Goal: Task Accomplishment & Management: Manage account settings

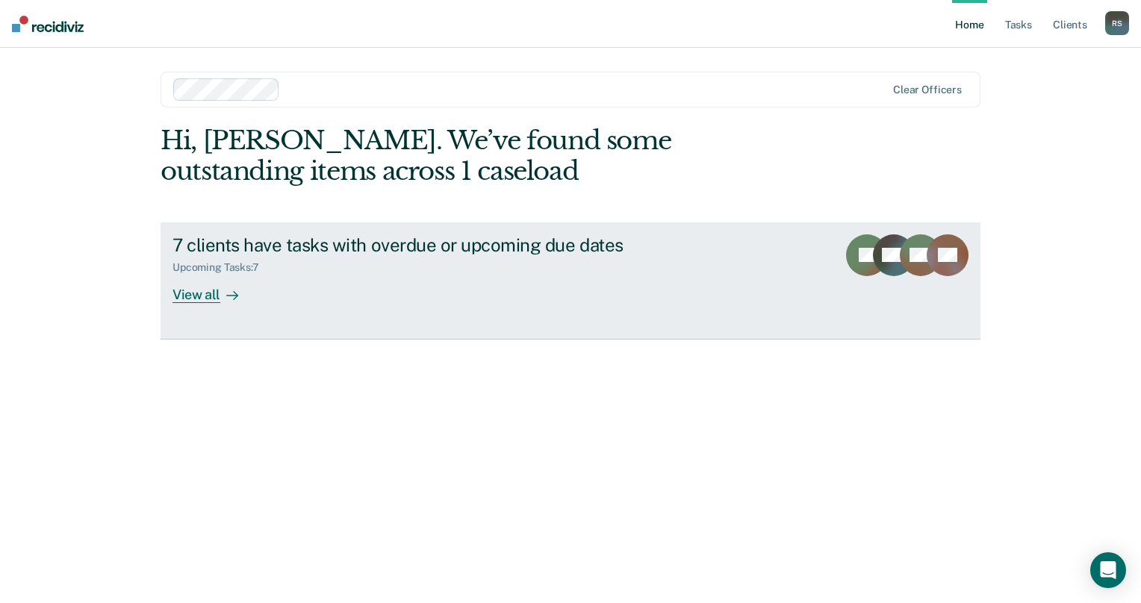
click at [209, 299] on div "View all" at bounding box center [214, 288] width 84 height 29
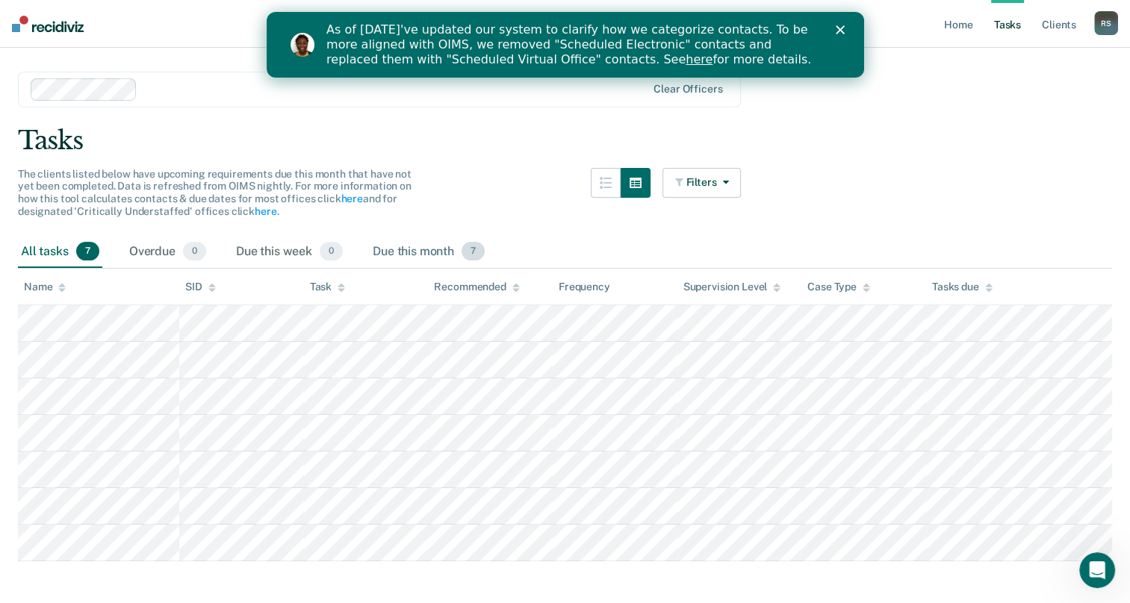
scroll to position [48, 0]
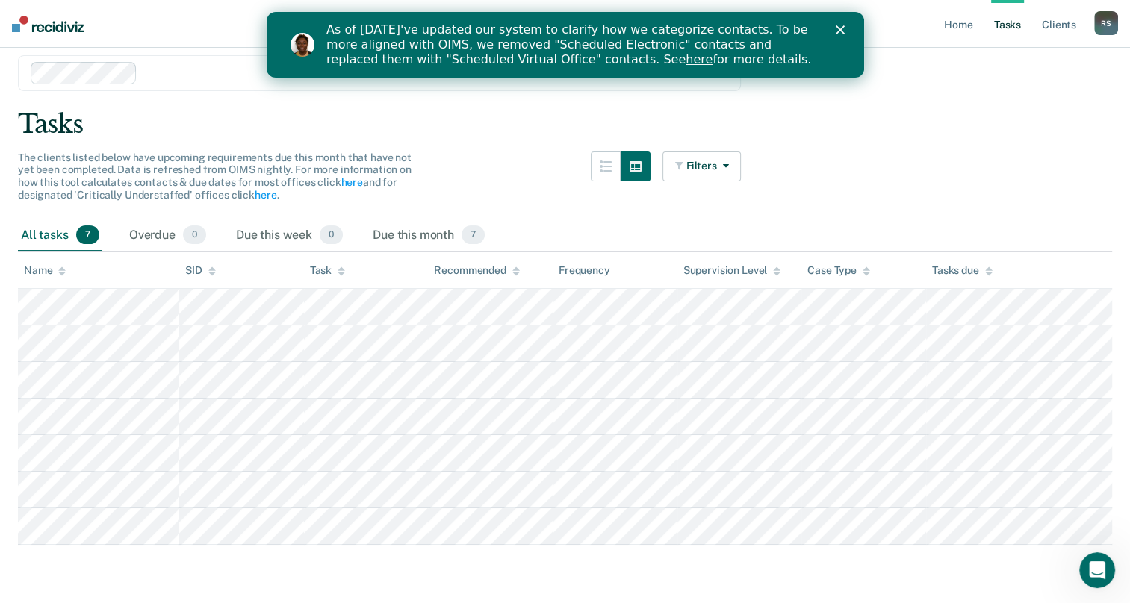
click at [744, 559] on main "Clear officers Tasks The clients listed below have upcoming requirements due th…" at bounding box center [565, 315] width 1130 height 569
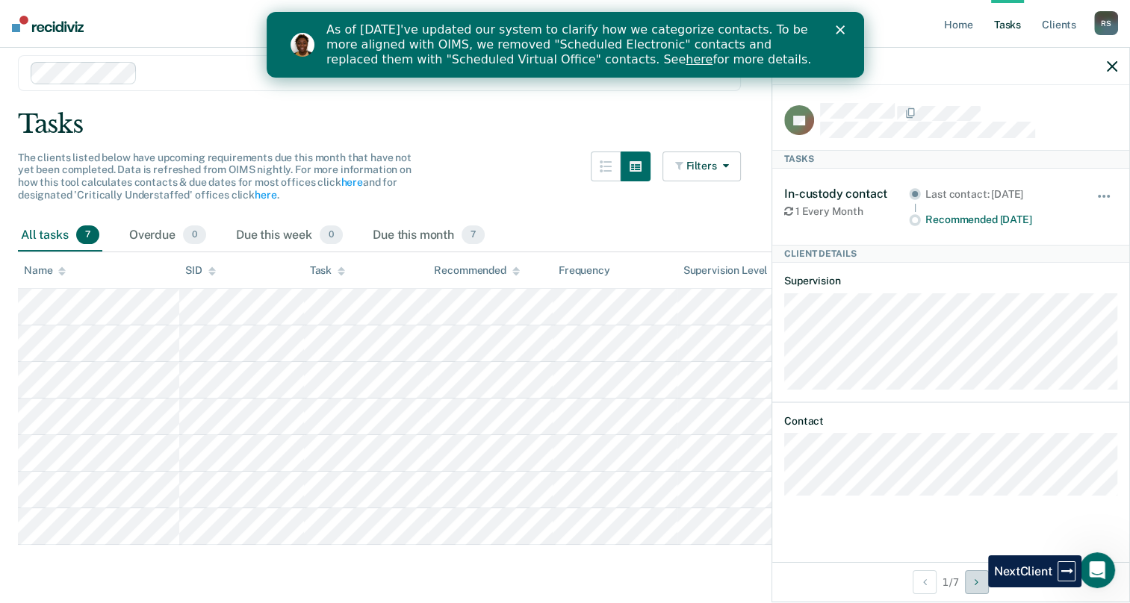
click at [977, 588] on button "Next Client" at bounding box center [977, 582] width 24 height 24
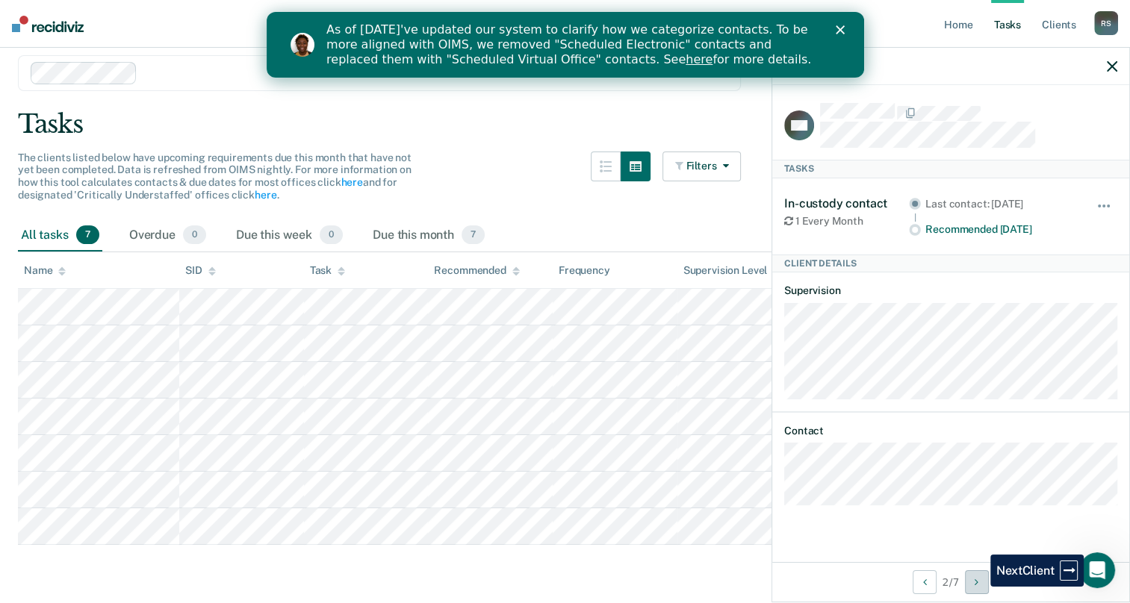
click at [978, 587] on icon "Next Client" at bounding box center [976, 582] width 4 height 10
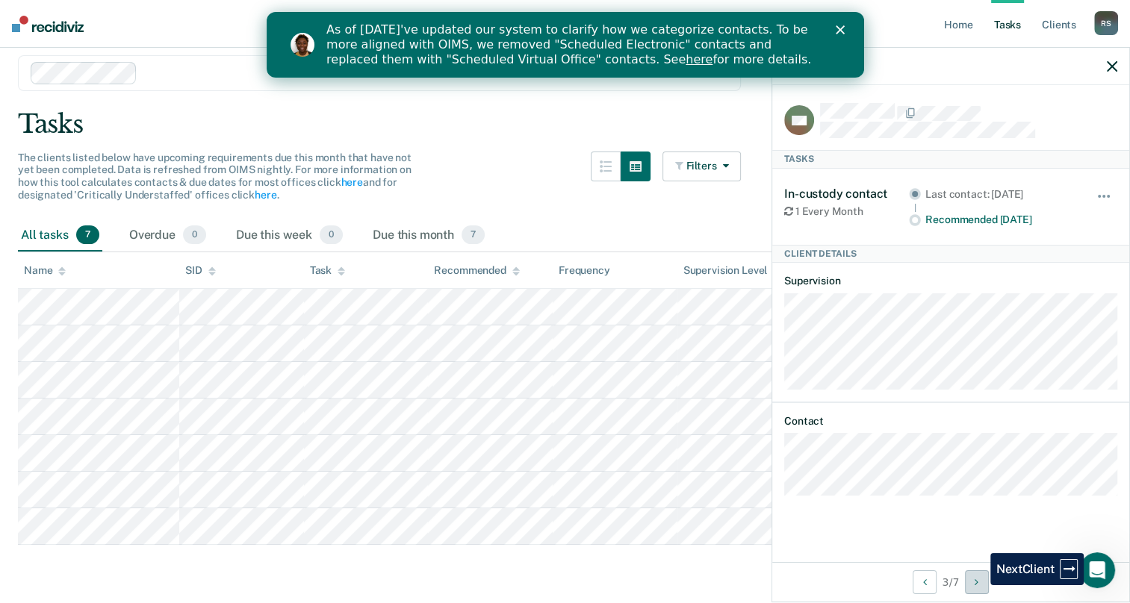
click at [978, 585] on icon "Next Client" at bounding box center [976, 582] width 4 height 10
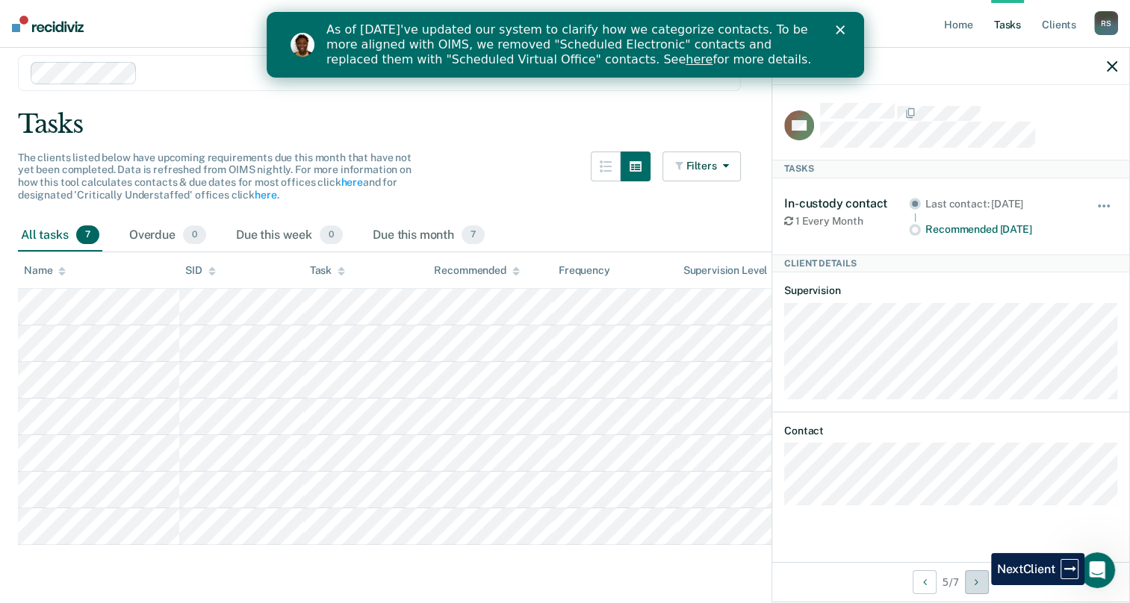
click at [978, 585] on icon "Next Client" at bounding box center [976, 582] width 4 height 10
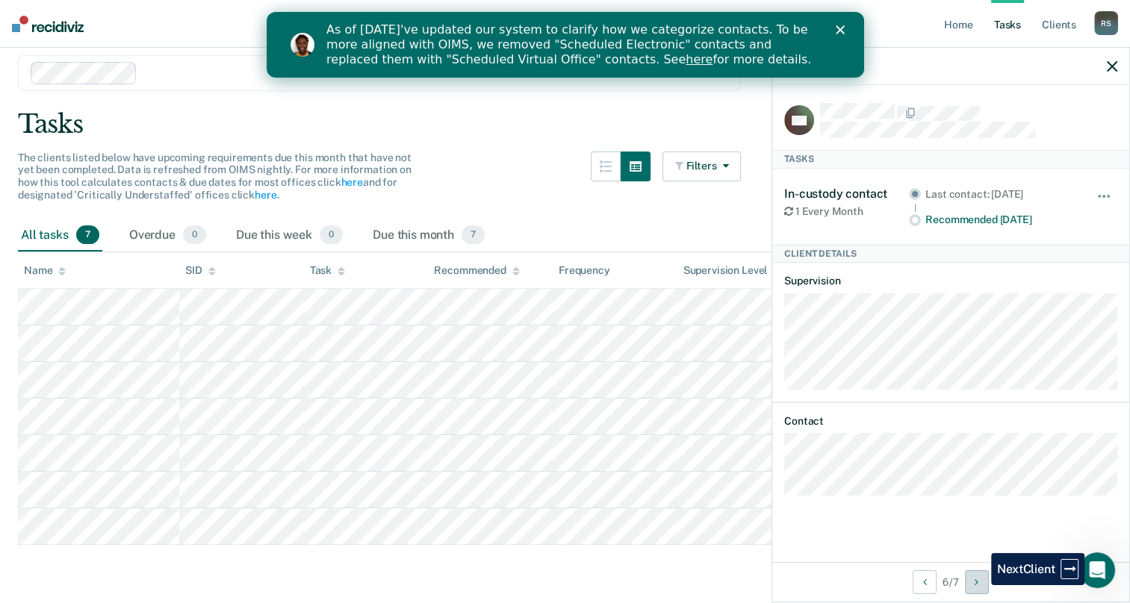
click at [978, 585] on icon "Next Client" at bounding box center [976, 582] width 4 height 10
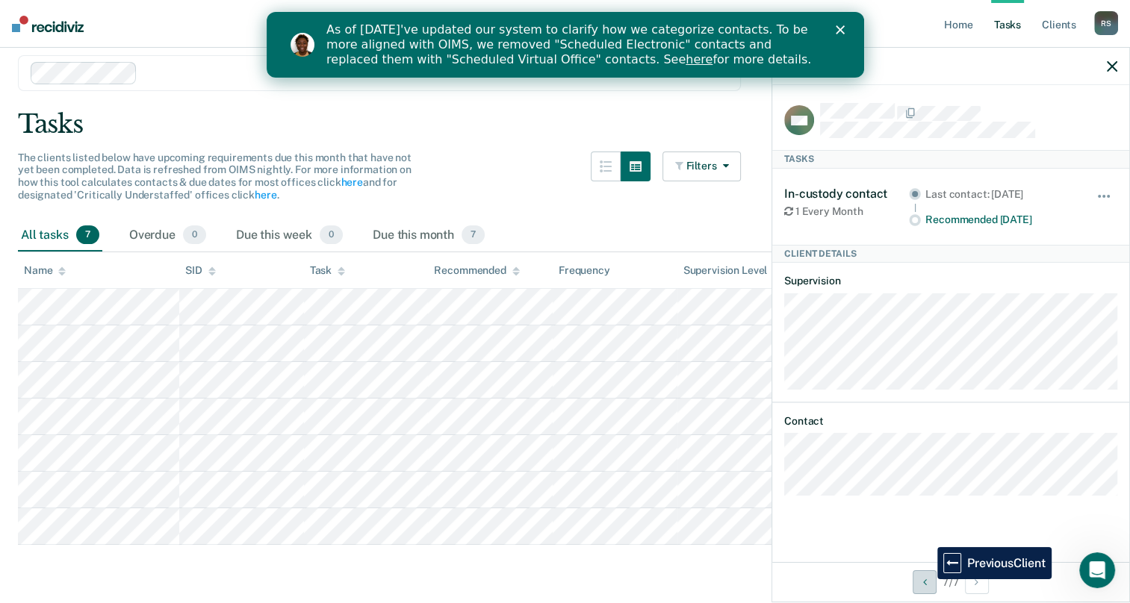
click at [926, 579] on button "Previous Client" at bounding box center [924, 582] width 24 height 24
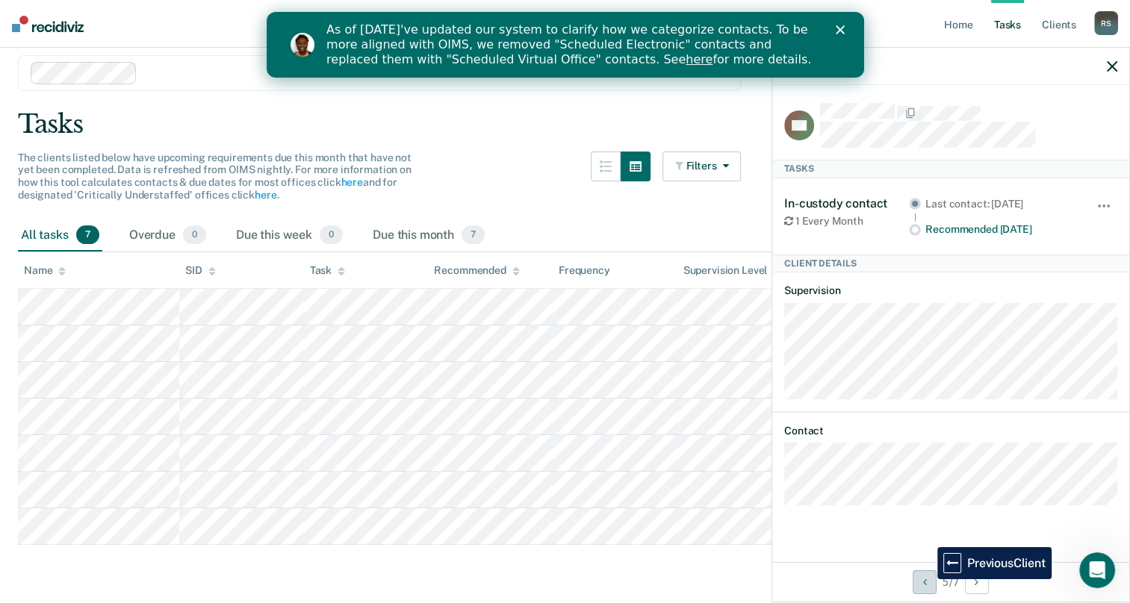
click at [926, 579] on button "Previous Client" at bounding box center [924, 582] width 24 height 24
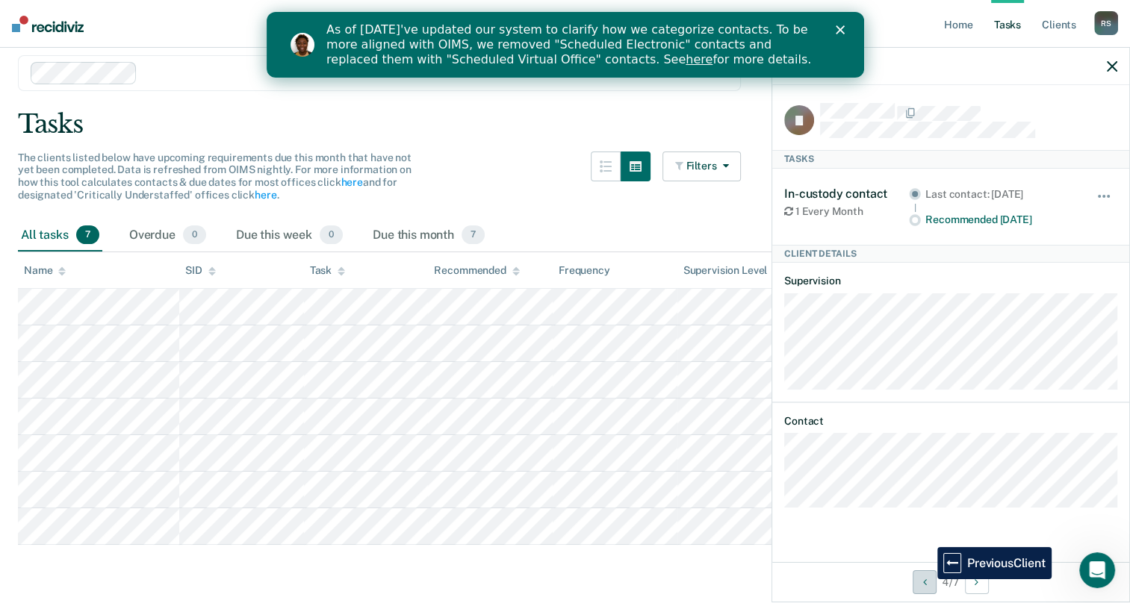
click at [926, 579] on button "Previous Client" at bounding box center [924, 582] width 24 height 24
click at [927, 579] on button "Previous Client" at bounding box center [924, 582] width 24 height 24
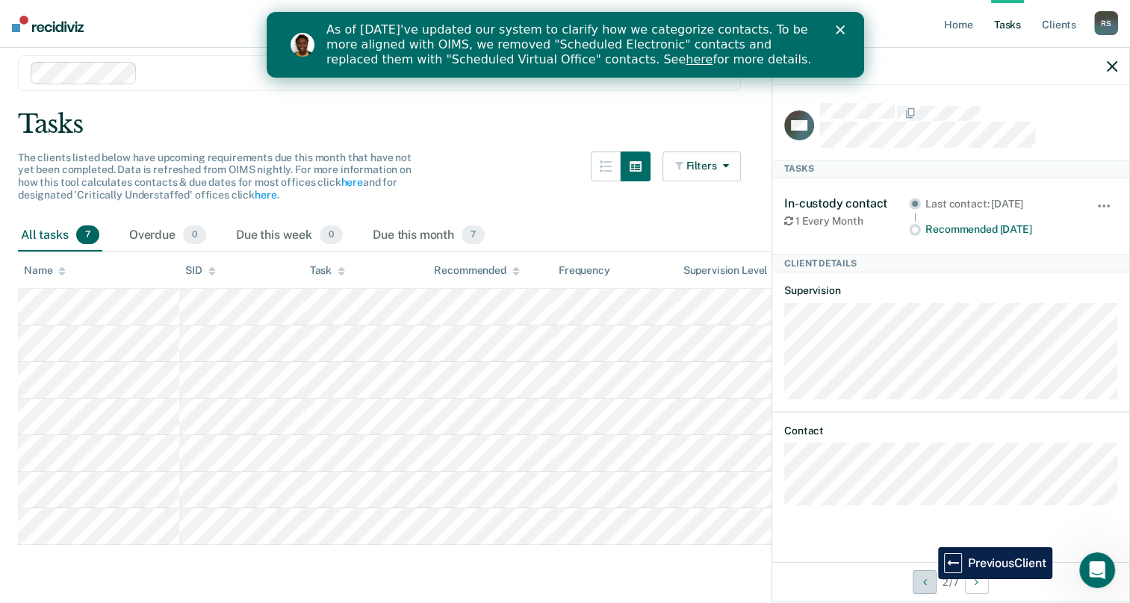
click at [927, 579] on button "Previous Client" at bounding box center [924, 582] width 24 height 24
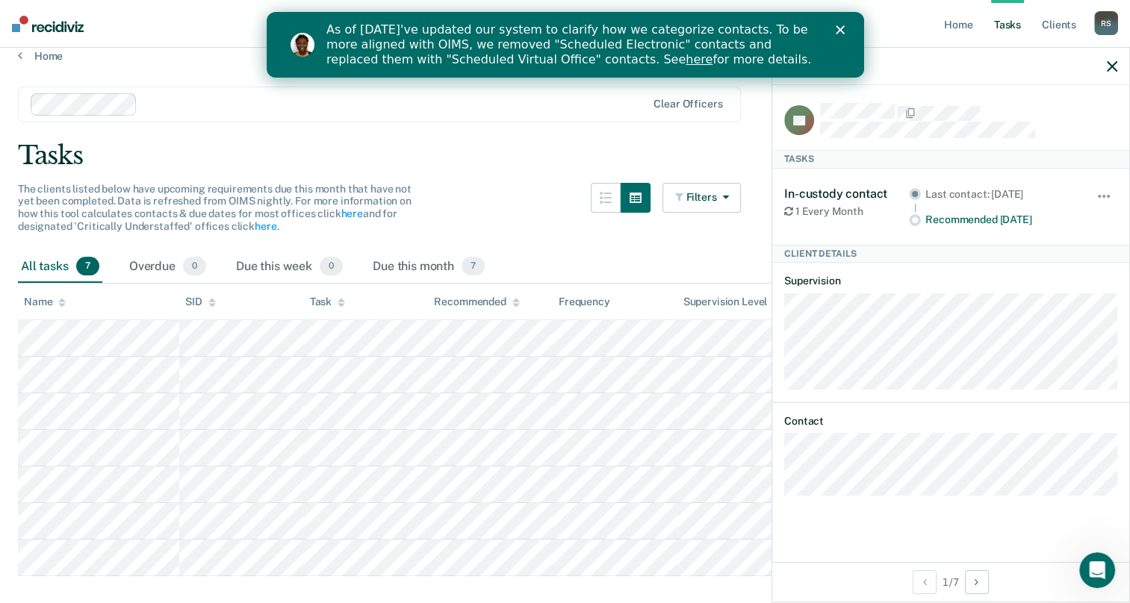
scroll to position [0, 0]
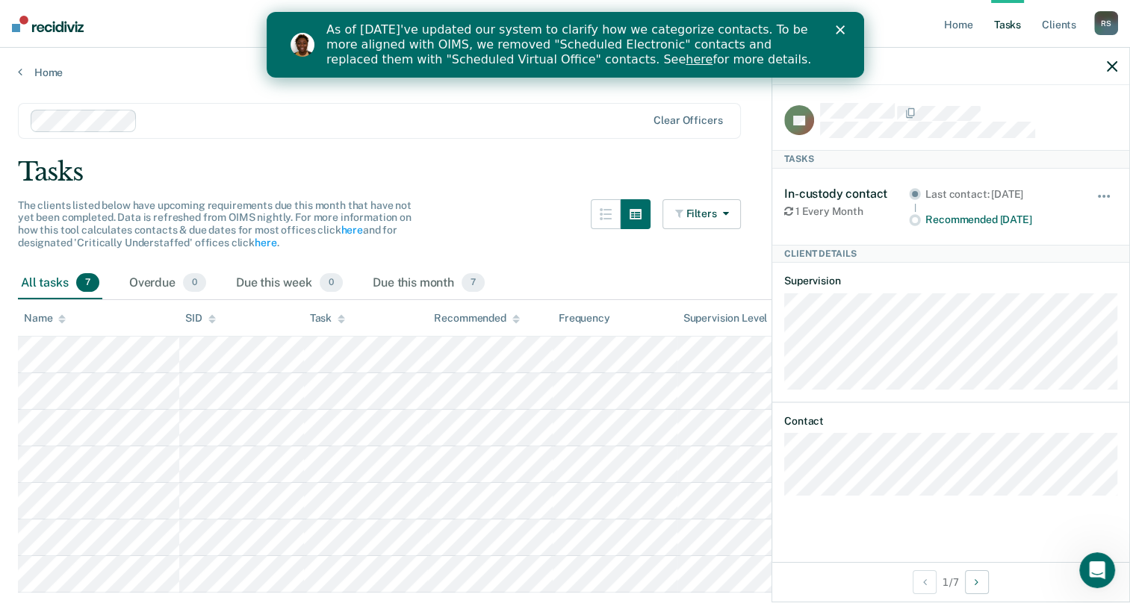
click at [838, 27] on icon "Close" at bounding box center [839, 29] width 9 height 9
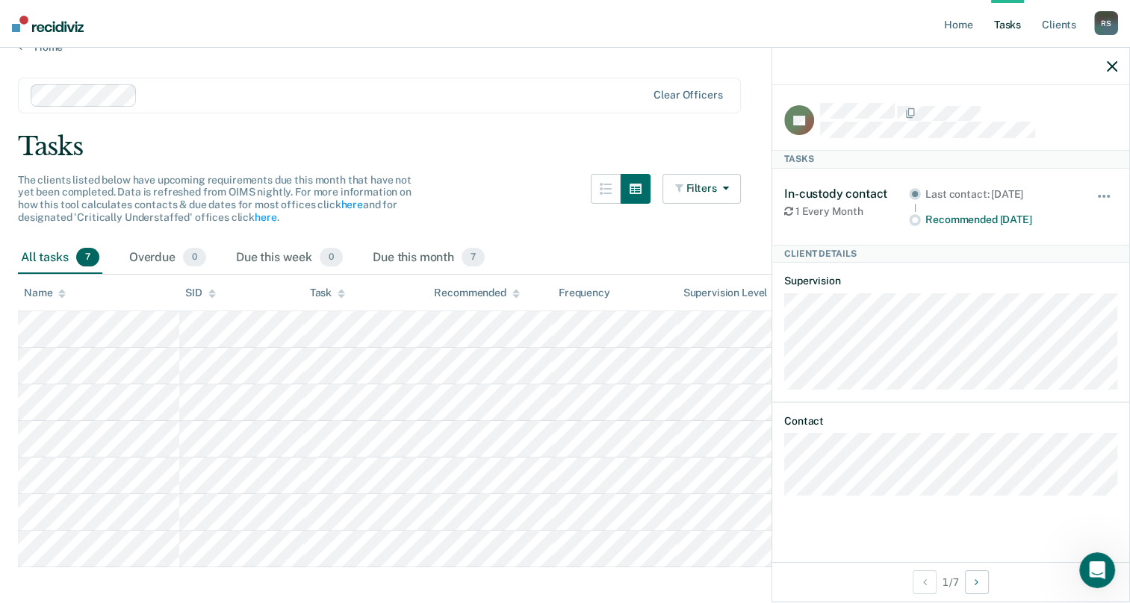
scroll to position [48, 0]
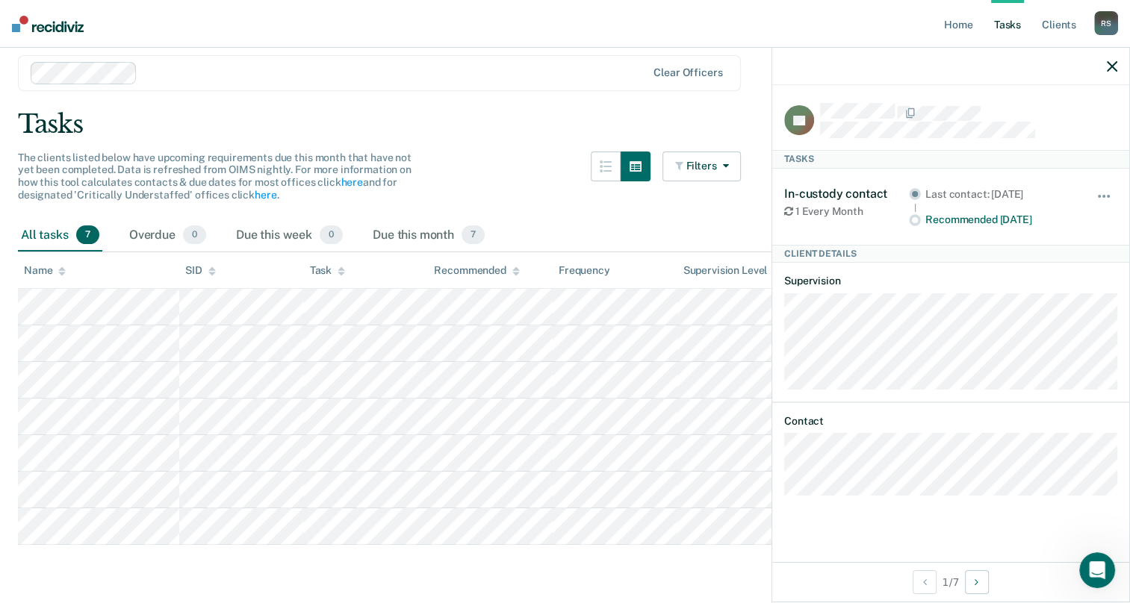
click at [866, 520] on div "JH Tasks In-custody contact 1 Every Month Last contact: [DATE] Recommended [DAT…" at bounding box center [950, 323] width 357 height 477
click at [816, 514] on div "JH Tasks In-custody contact 1 Every Month Last contact: [DATE] Recommended [DAT…" at bounding box center [950, 323] width 357 height 477
click at [597, 573] on main "Clear officers Tasks The clients listed below have upcoming requirements due th…" at bounding box center [565, 315] width 1130 height 569
